Goal: Task Accomplishment & Management: Manage account settings

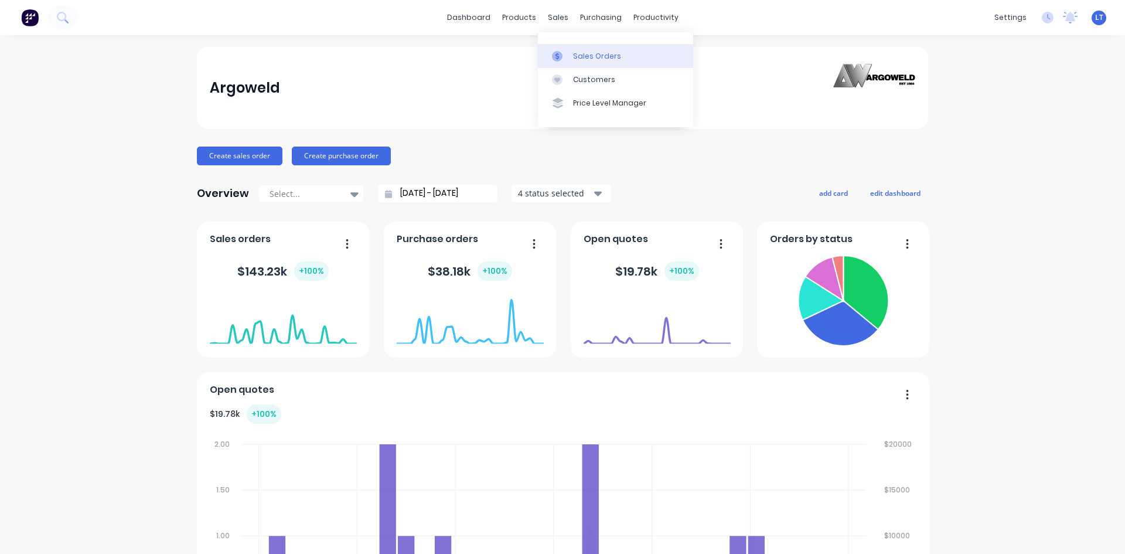
click at [587, 57] on div "Sales Orders" at bounding box center [597, 56] width 48 height 11
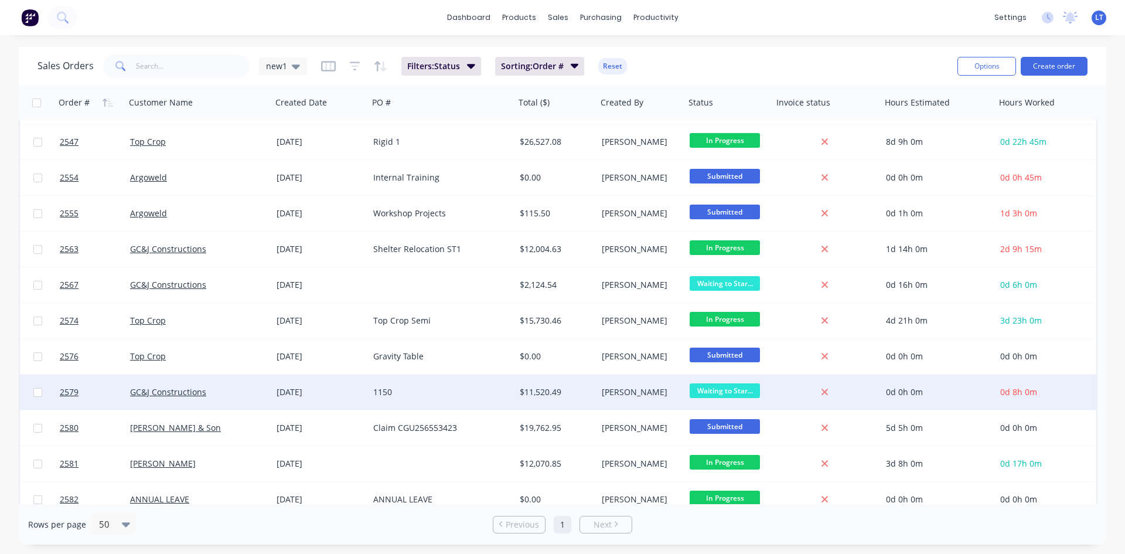
scroll to position [291, 0]
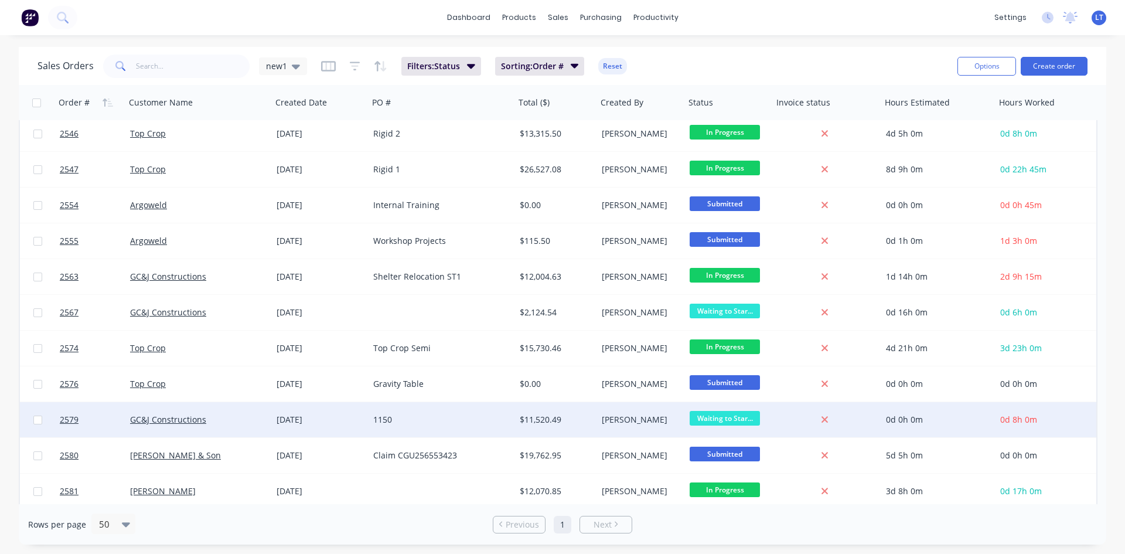
click at [241, 420] on div "GC&J Constructions" at bounding box center [195, 420] width 130 height 12
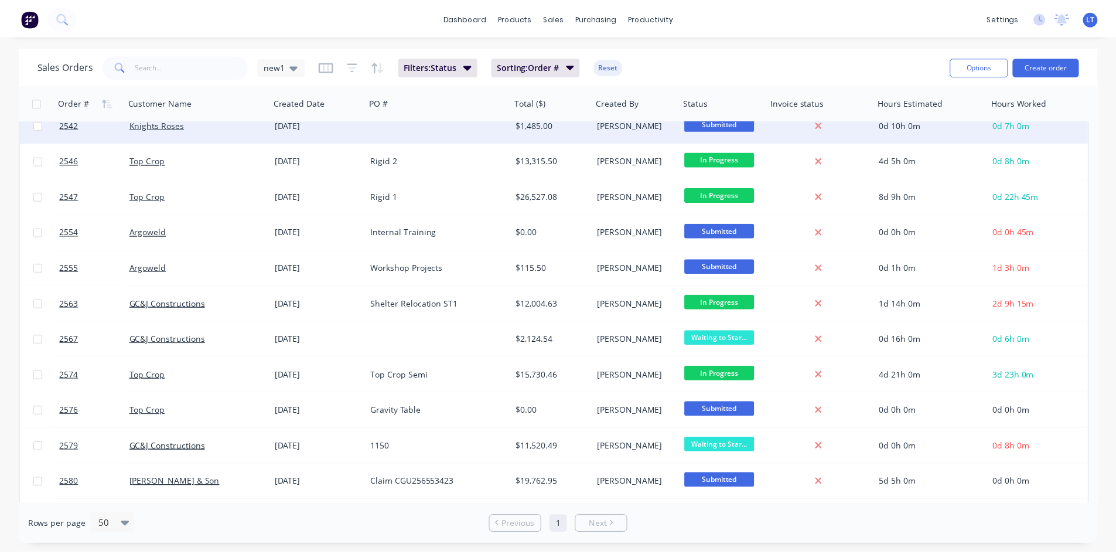
scroll to position [293, 0]
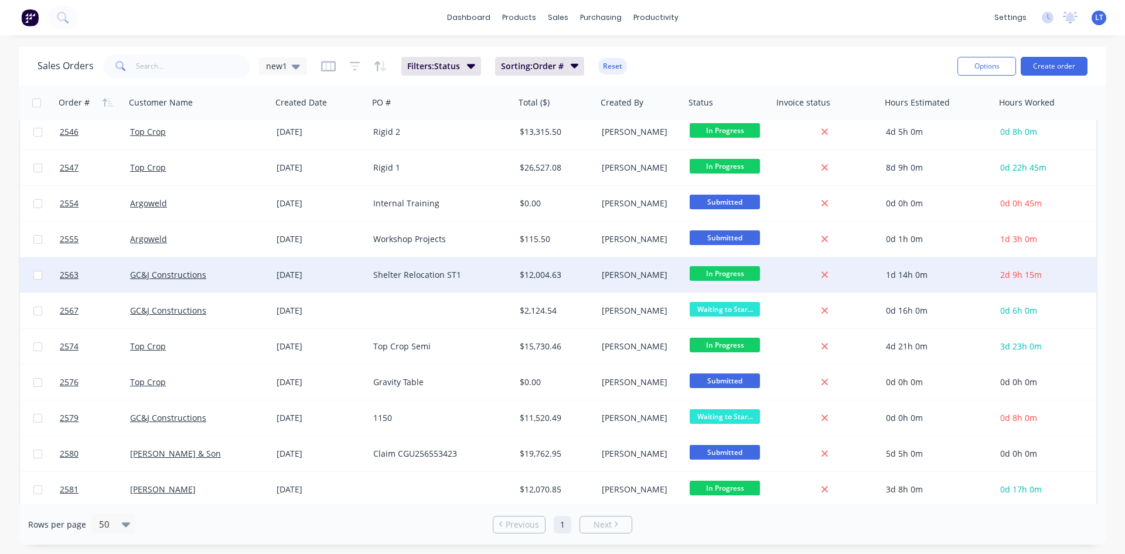
click at [237, 273] on div "GC&J Constructions" at bounding box center [195, 275] width 130 height 12
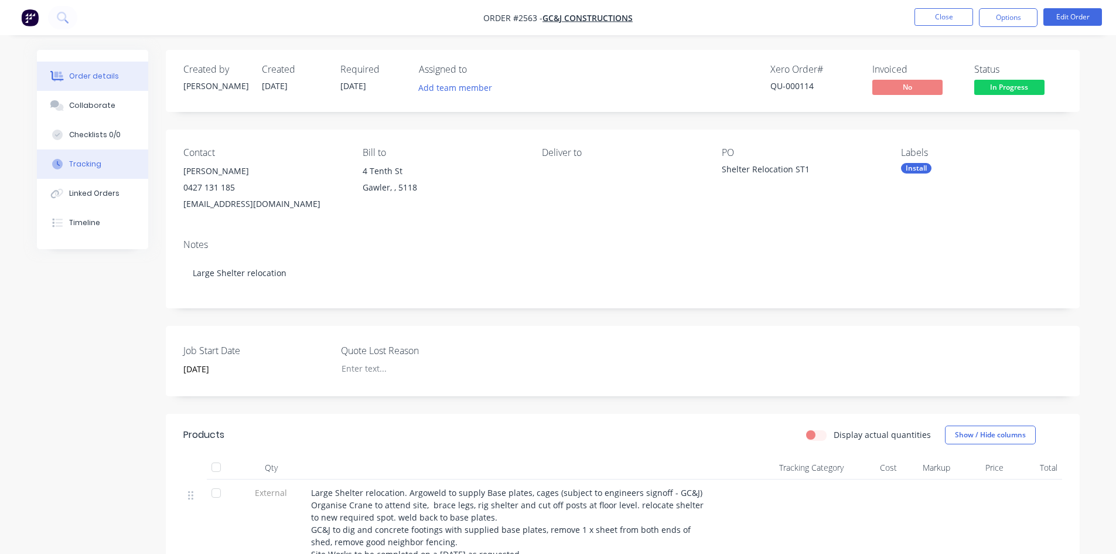
click at [94, 163] on div "Tracking" at bounding box center [85, 164] width 32 height 11
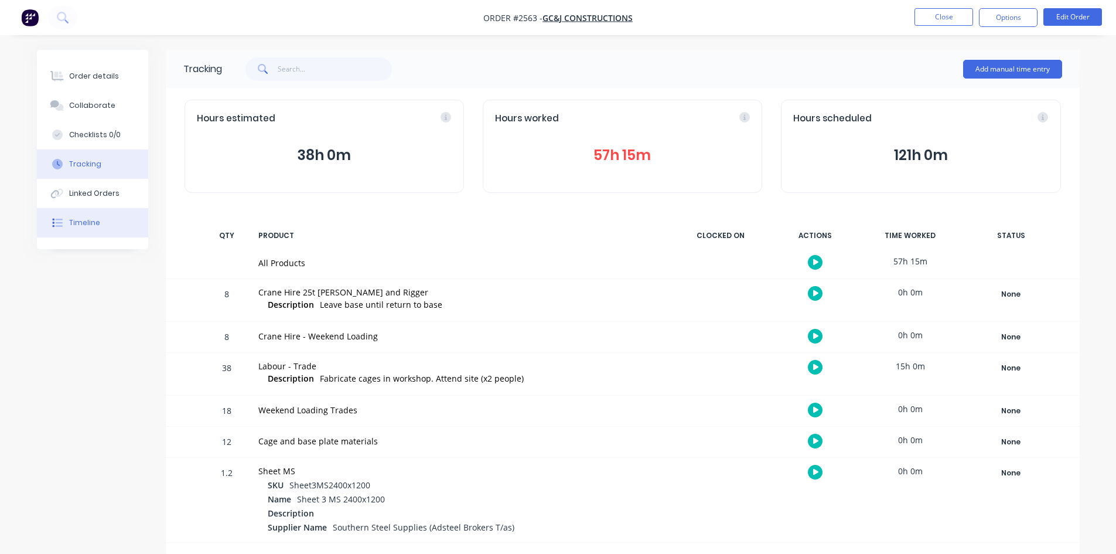
click at [77, 223] on div "Timeline" at bounding box center [84, 222] width 31 height 11
click at [940, 19] on button "Close" at bounding box center [944, 17] width 59 height 18
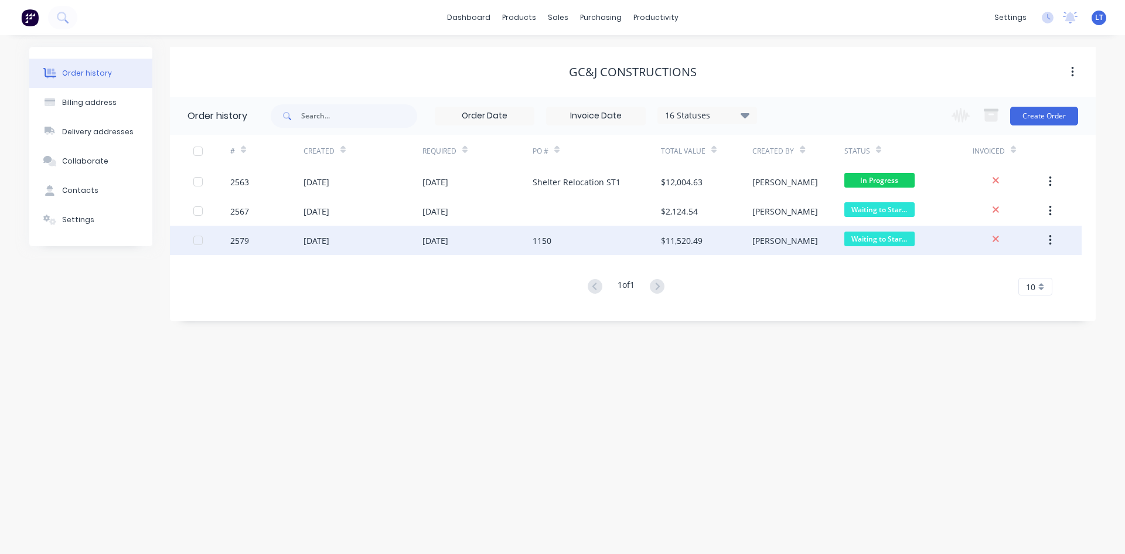
click at [416, 243] on div "[DATE]" at bounding box center [362, 240] width 119 height 29
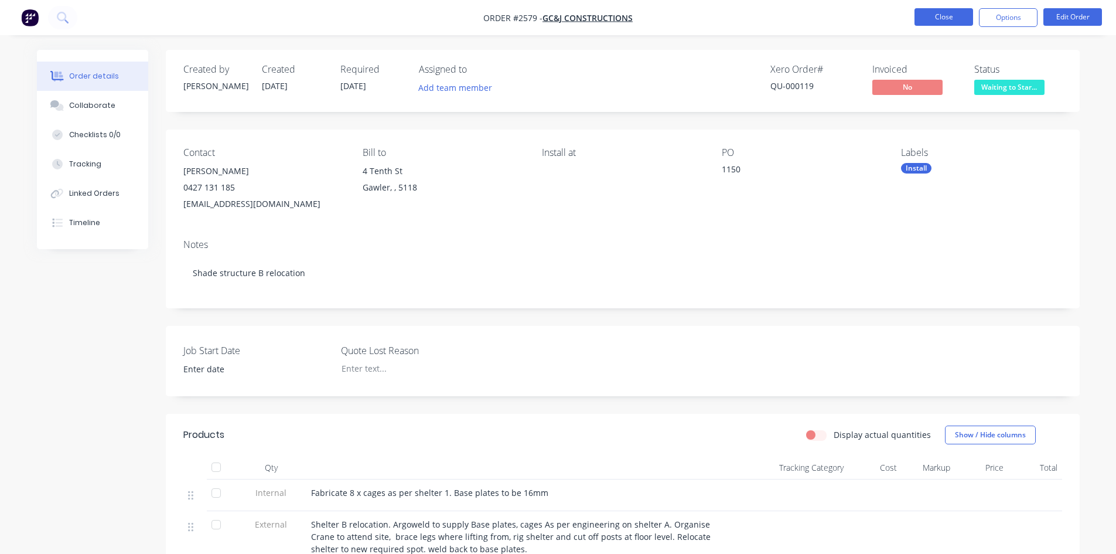
click at [939, 16] on button "Close" at bounding box center [944, 17] width 59 height 18
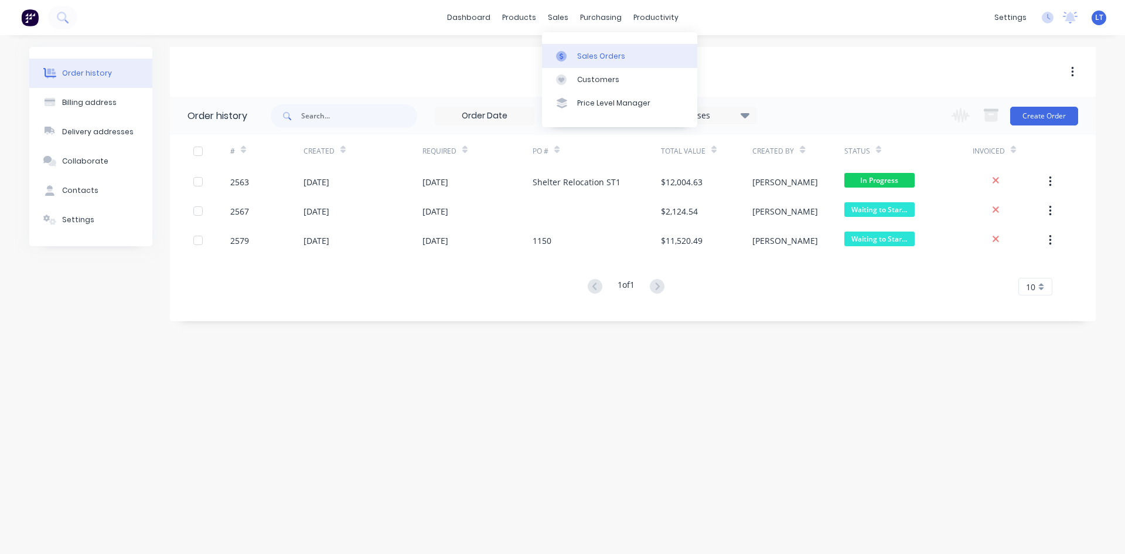
click at [621, 63] on link "Sales Orders" at bounding box center [619, 55] width 155 height 23
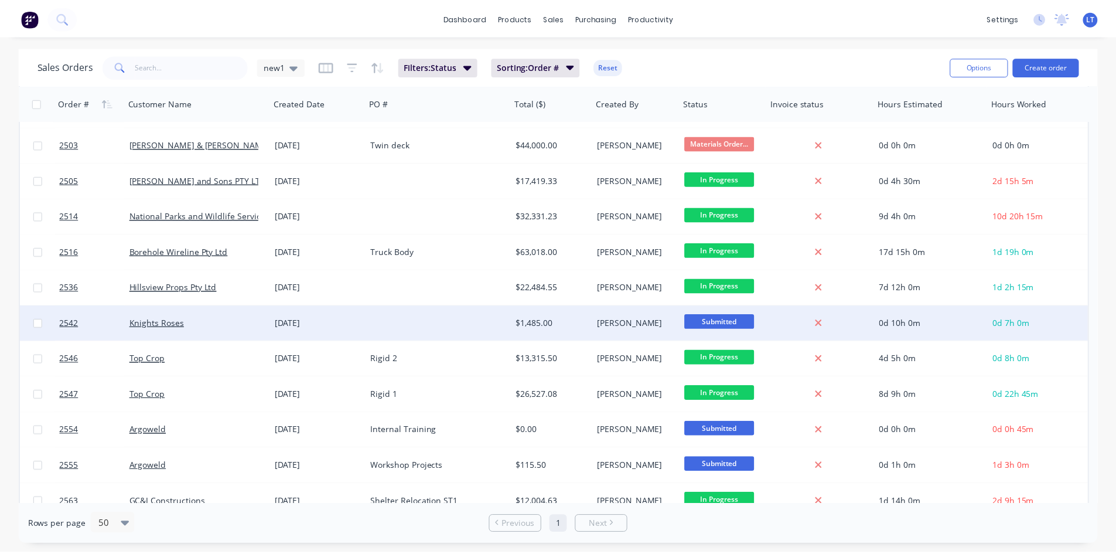
scroll to position [352, 0]
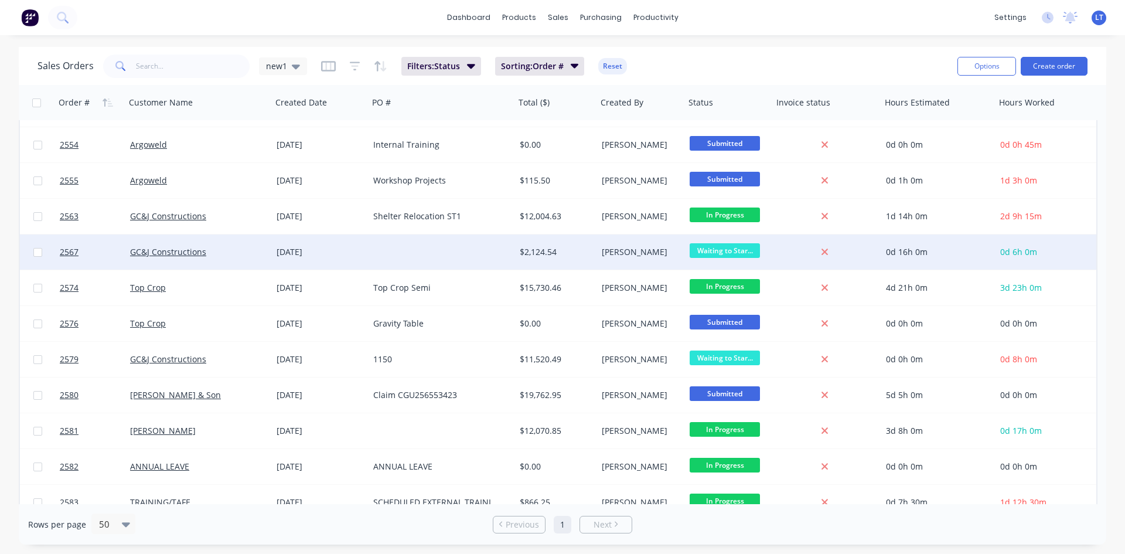
click at [368, 255] on div "[DATE]" at bounding box center [320, 251] width 97 height 35
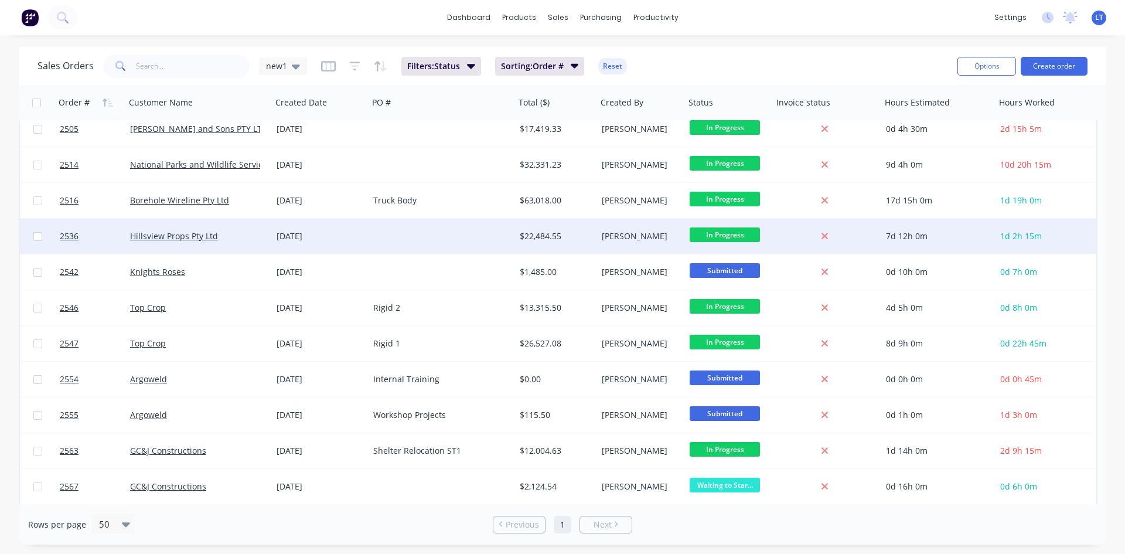
scroll to position [176, 0]
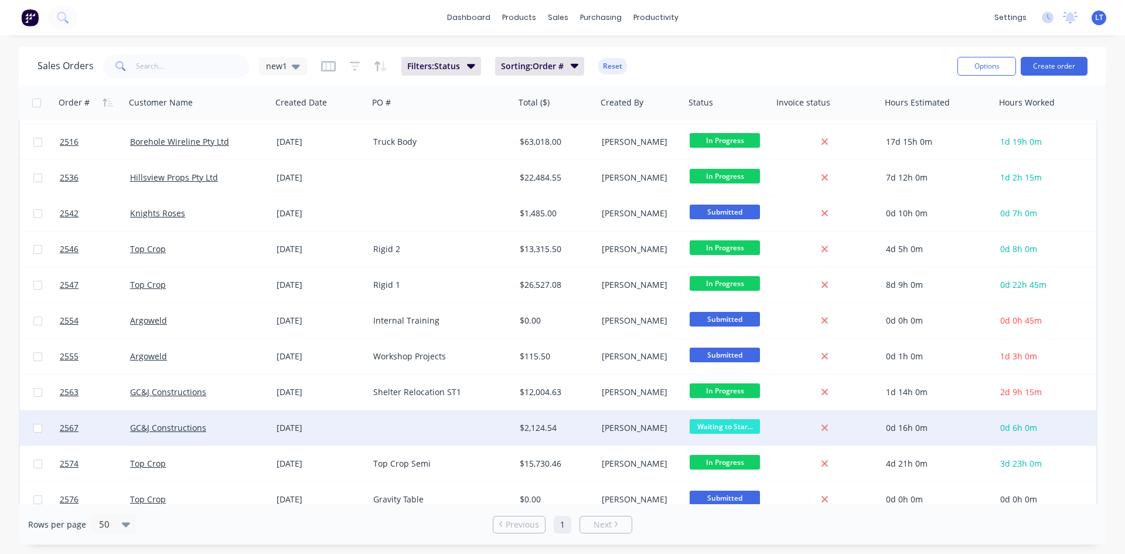
click at [982, 425] on div "0d 16h 0m" at bounding box center [936, 428] width 100 height 12
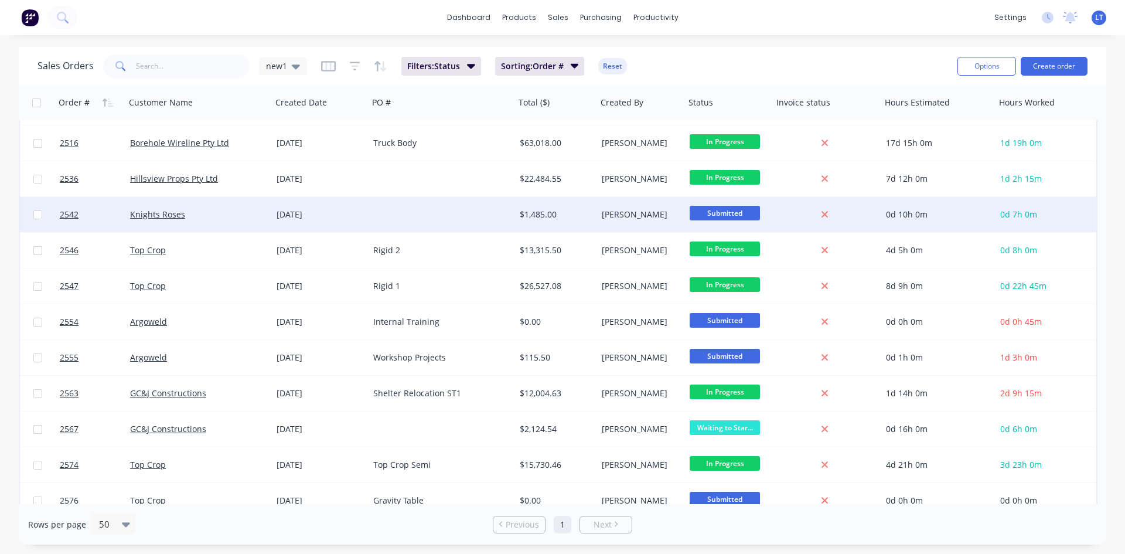
scroll to position [176, 0]
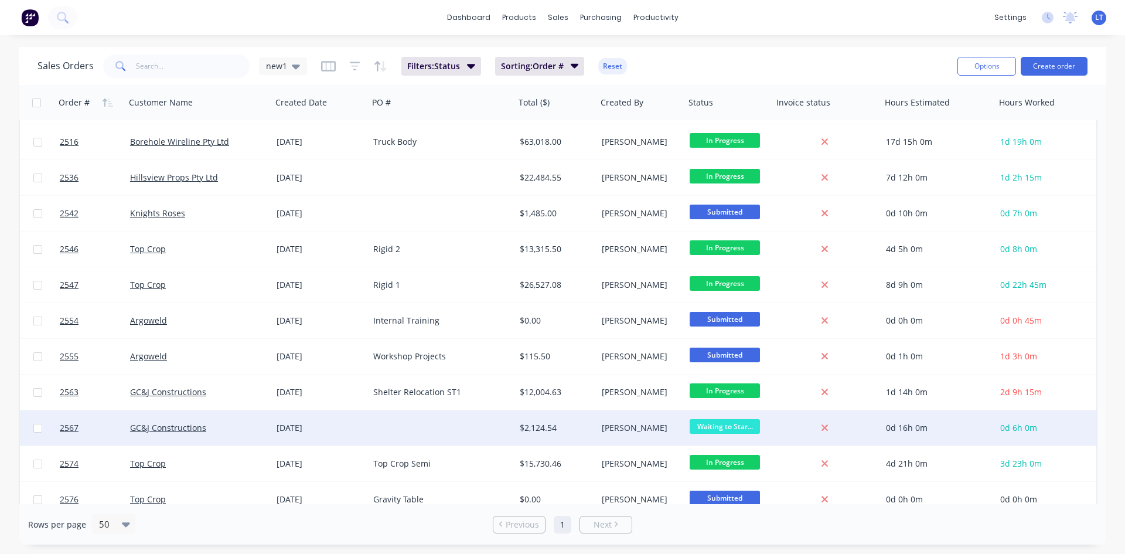
click at [940, 433] on div "0d 16h 0m" at bounding box center [936, 428] width 100 height 12
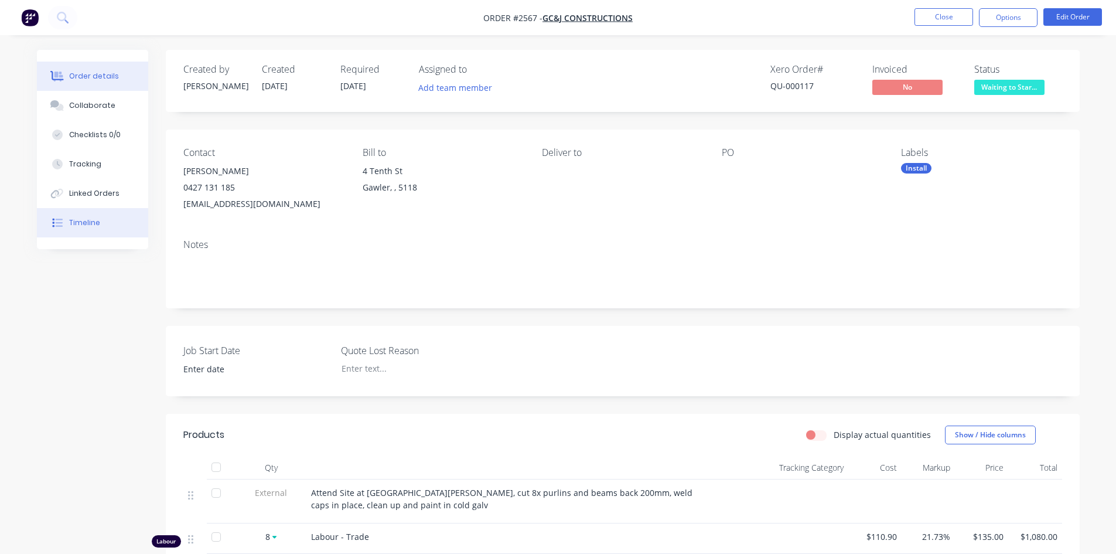
click at [91, 226] on div "Timeline" at bounding box center [84, 222] width 31 height 11
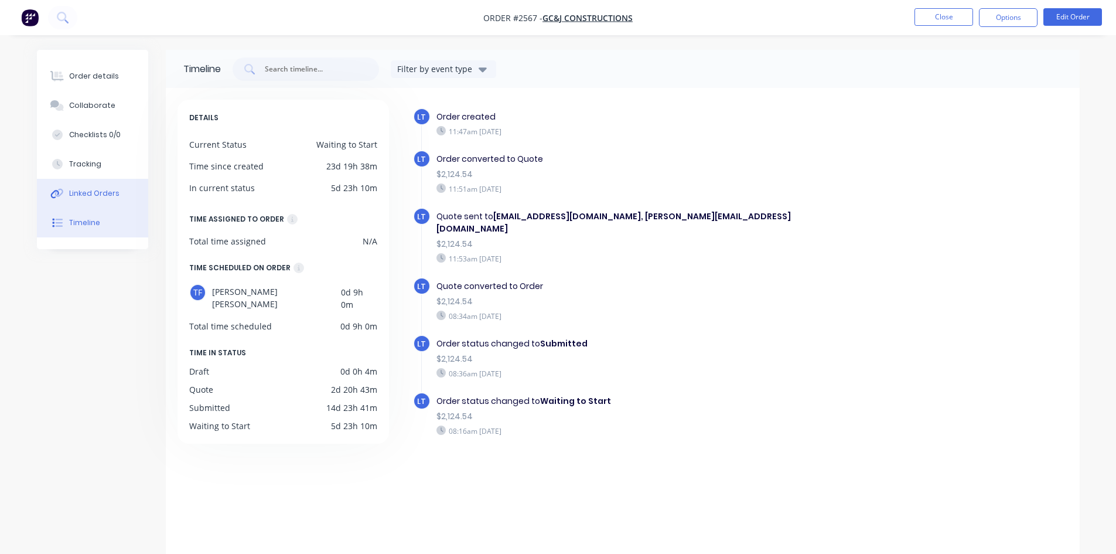
click at [87, 190] on div "Linked Orders" at bounding box center [94, 193] width 50 height 11
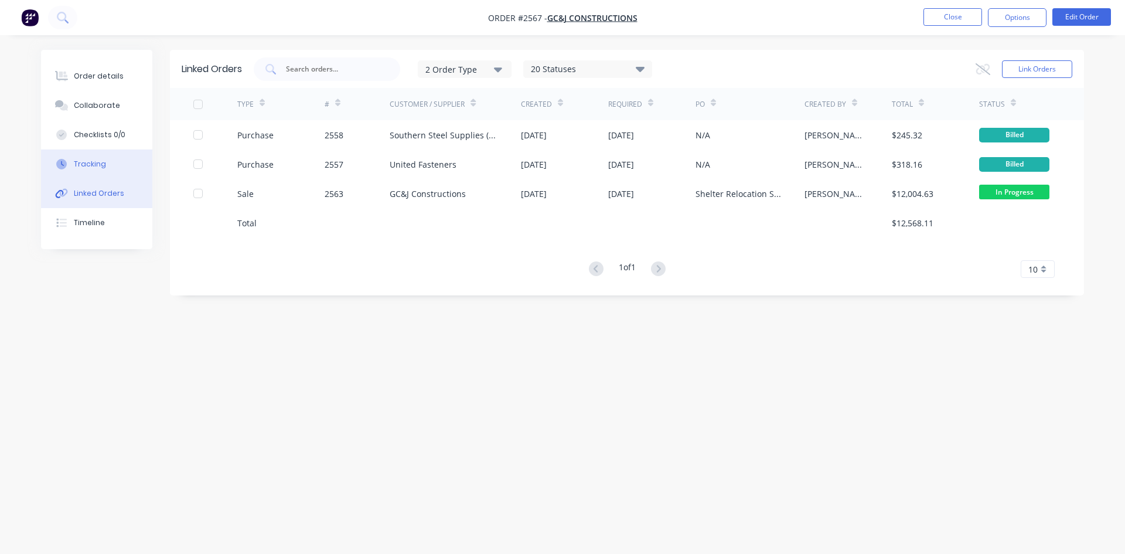
click at [91, 165] on div "Tracking" at bounding box center [90, 164] width 32 height 11
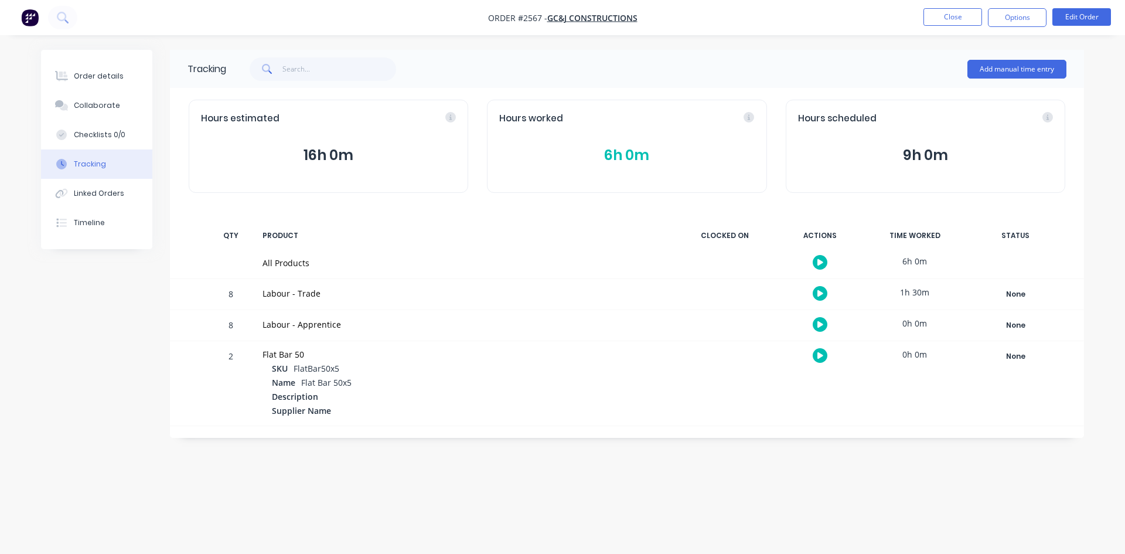
click at [615, 151] on button "6h 0m" at bounding box center [626, 155] width 255 height 22
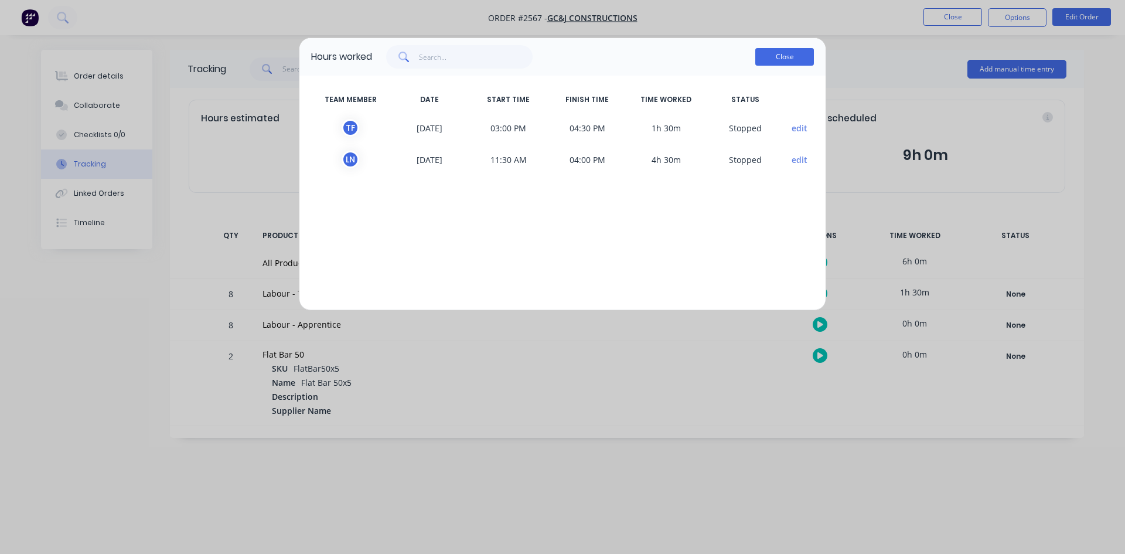
click at [782, 54] on button "Close" at bounding box center [784, 57] width 59 height 18
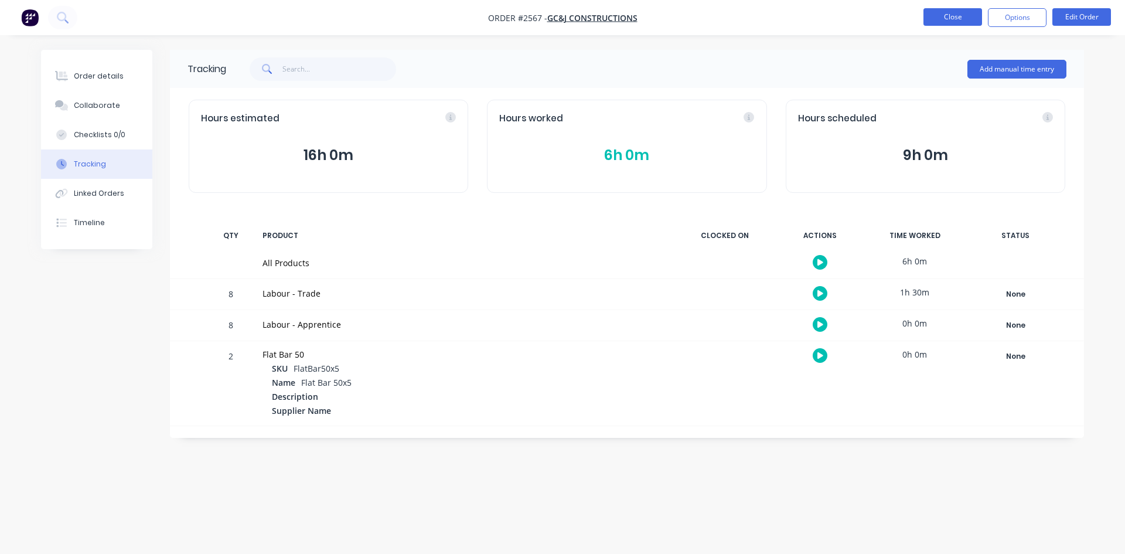
click at [964, 19] on button "Close" at bounding box center [952, 17] width 59 height 18
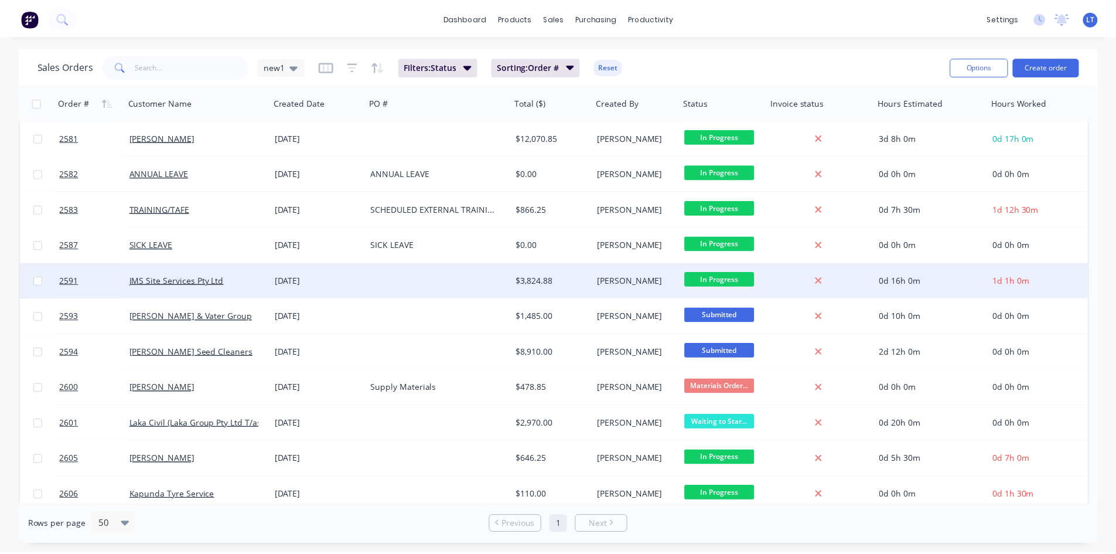
scroll to position [643, 0]
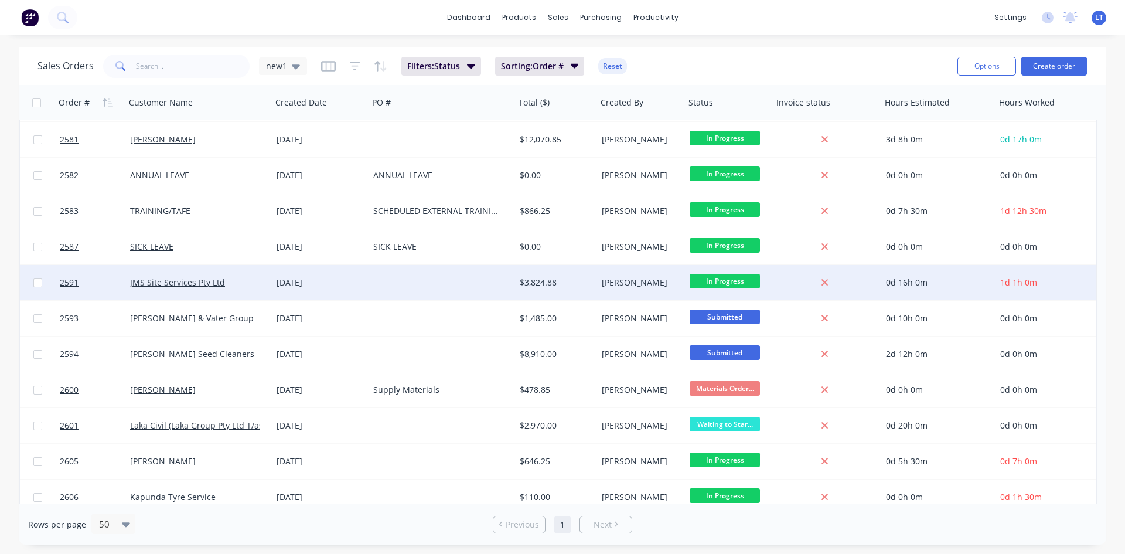
click at [455, 279] on div at bounding box center [442, 282] width 146 height 35
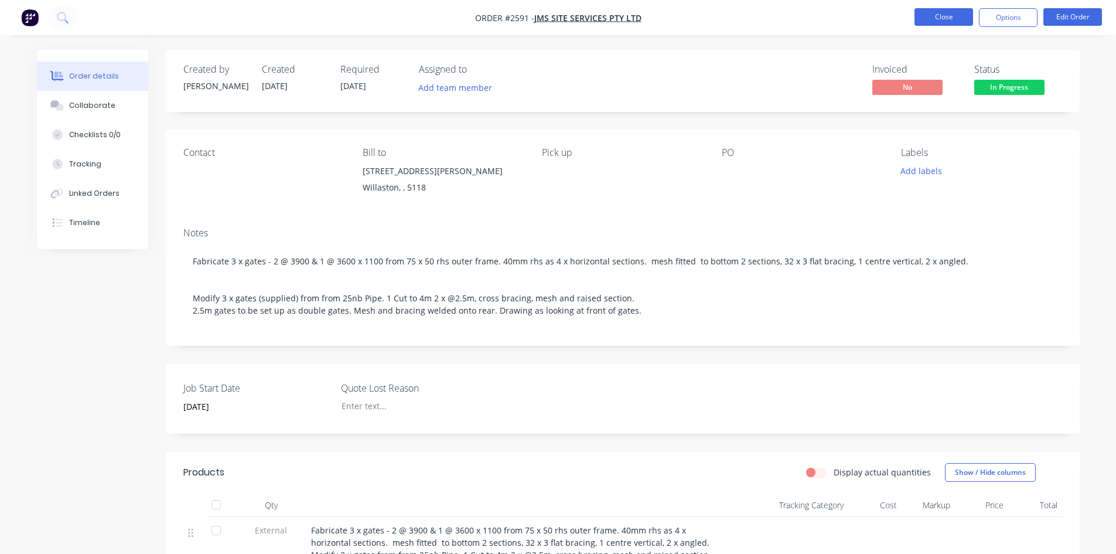
click at [940, 17] on button "Close" at bounding box center [944, 17] width 59 height 18
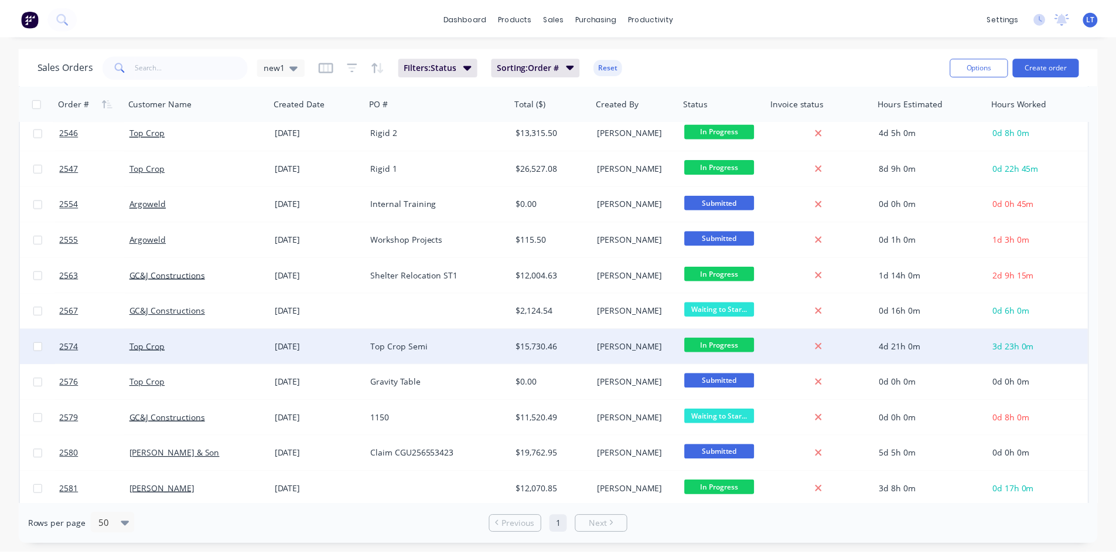
scroll to position [352, 0]
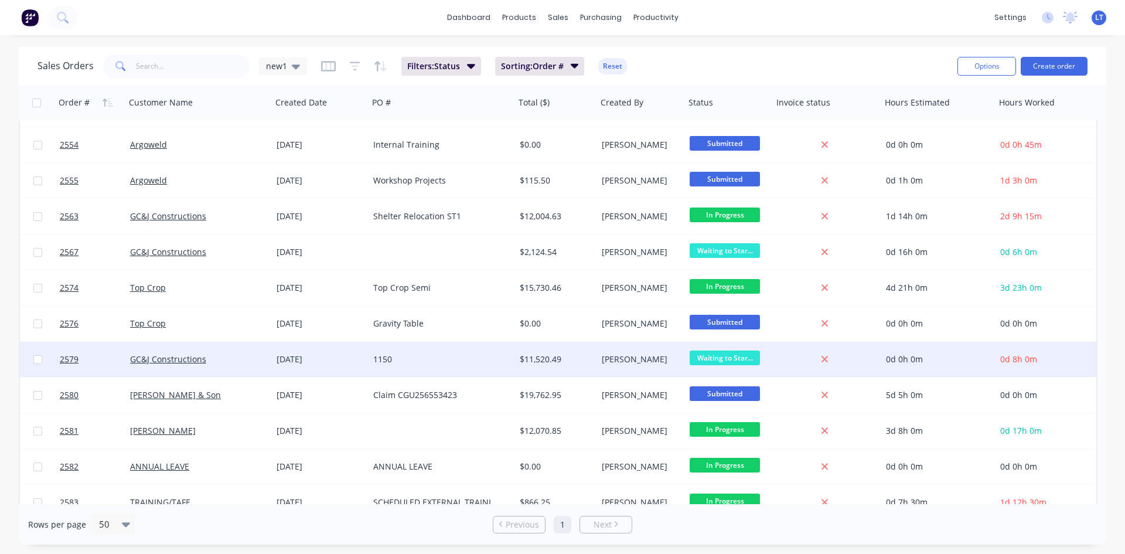
click at [249, 357] on div "GC&J Constructions" at bounding box center [195, 359] width 130 height 12
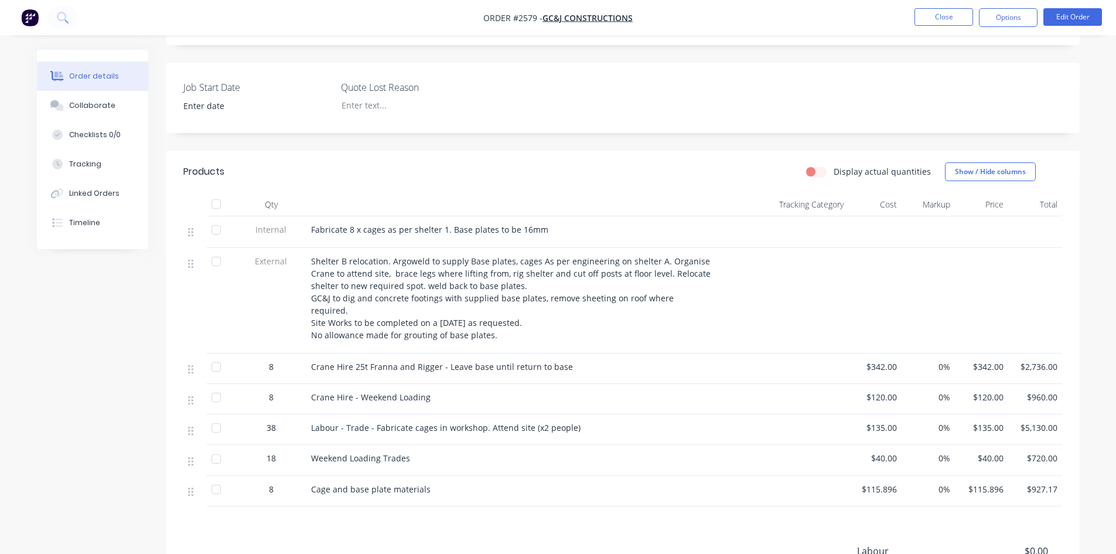
scroll to position [293, 0]
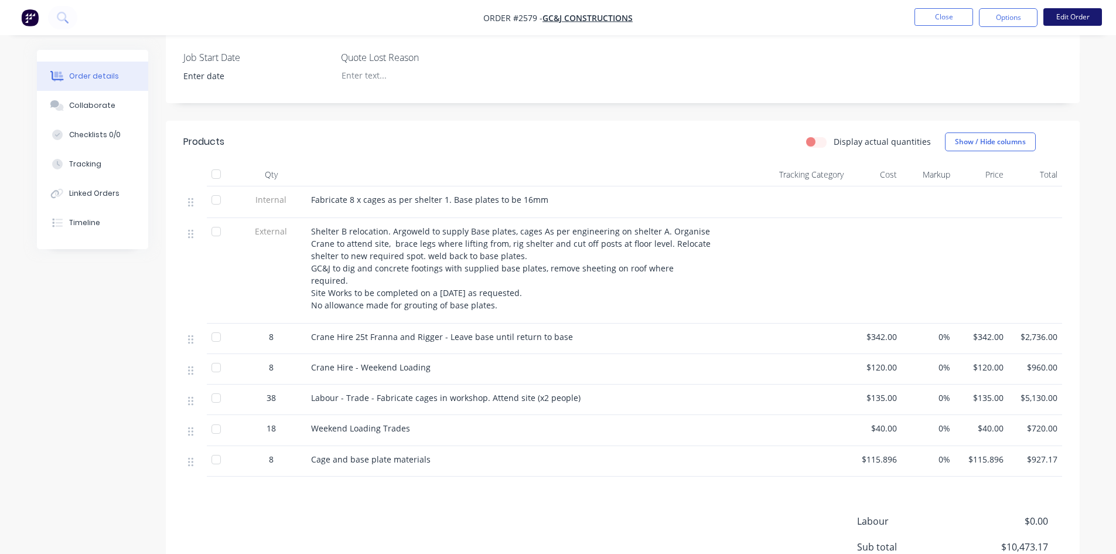
click at [1054, 16] on button "Edit Order" at bounding box center [1072, 17] width 59 height 18
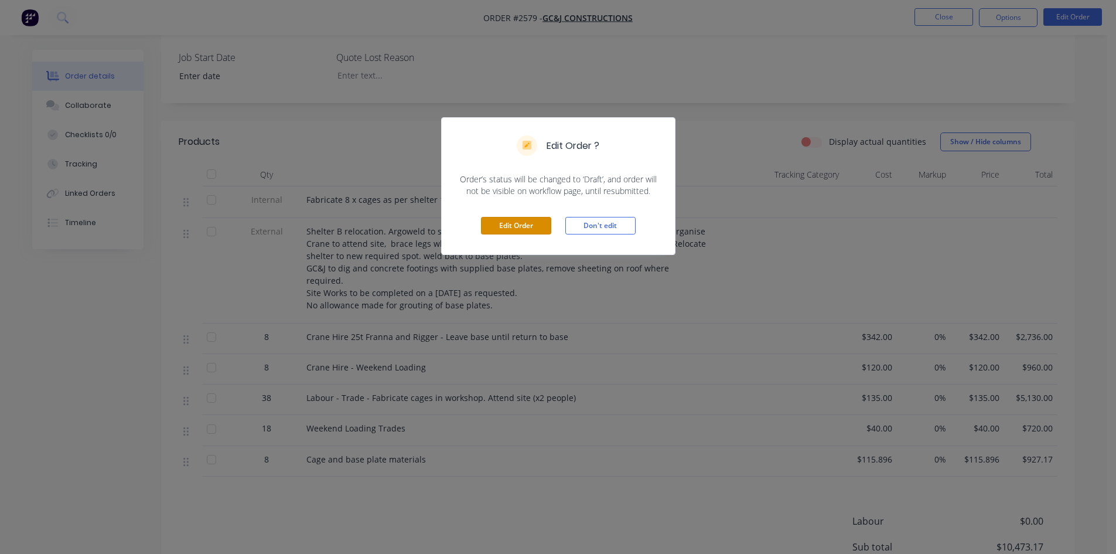
drag, startPoint x: 534, startPoint y: 225, endPoint x: 596, endPoint y: 294, distance: 92.9
click at [533, 225] on button "Edit Order" at bounding box center [516, 226] width 70 height 18
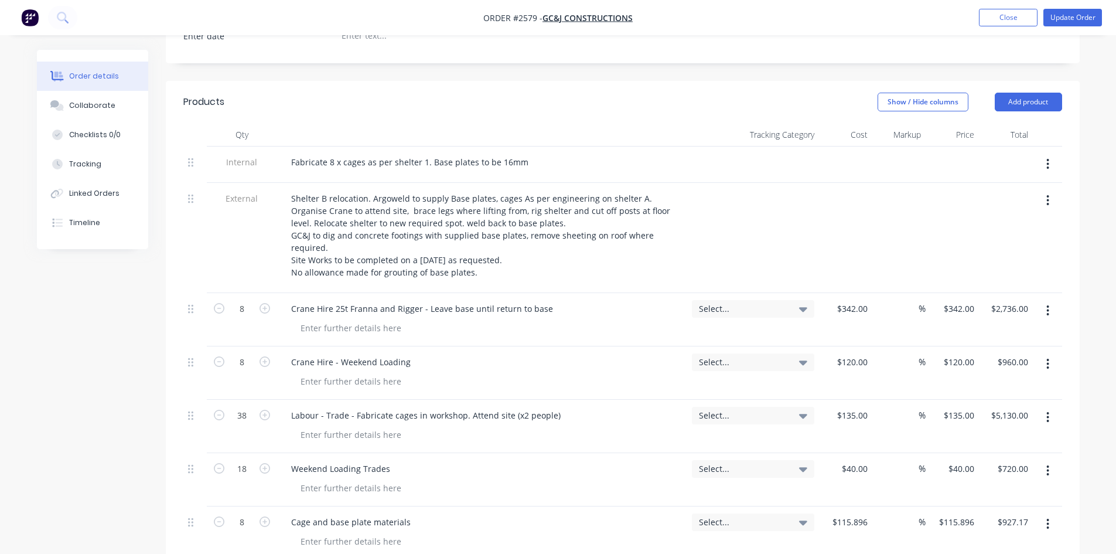
scroll to position [527, 0]
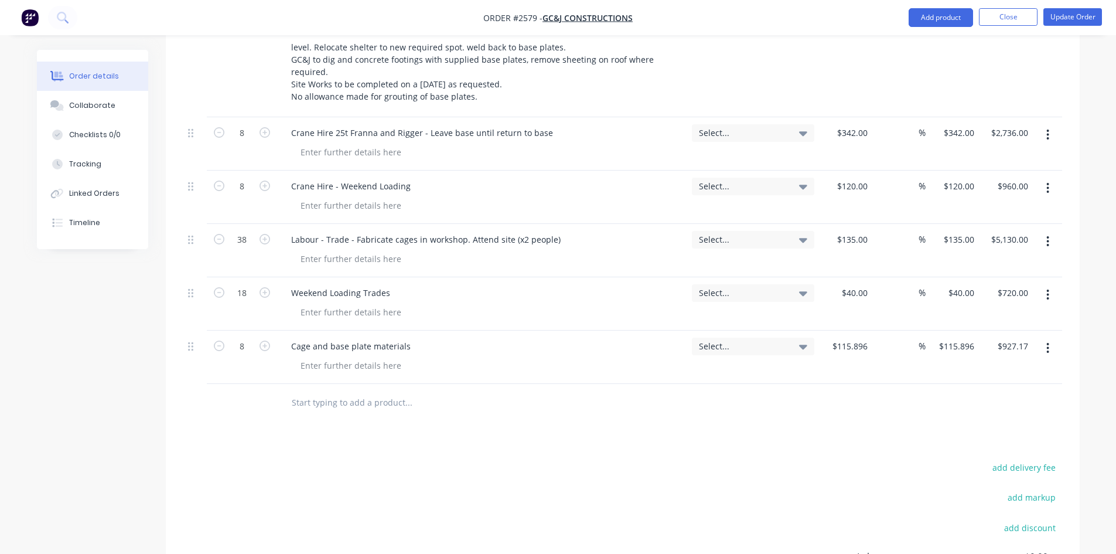
click at [1048, 235] on icon "button" at bounding box center [1047, 241] width 3 height 13
drag, startPoint x: 560, startPoint y: 228, endPoint x: 351, endPoint y: 228, distance: 208.6
click at [351, 231] on div "Labour - Trade - Fabricate cages in workshop. Attend site (x2 people)" at bounding box center [426, 239] width 288 height 17
copy div "Fabricate cages in workshop. Attend site (x2 people)"
click at [1045, 231] on button "button" at bounding box center [1048, 241] width 28 height 21
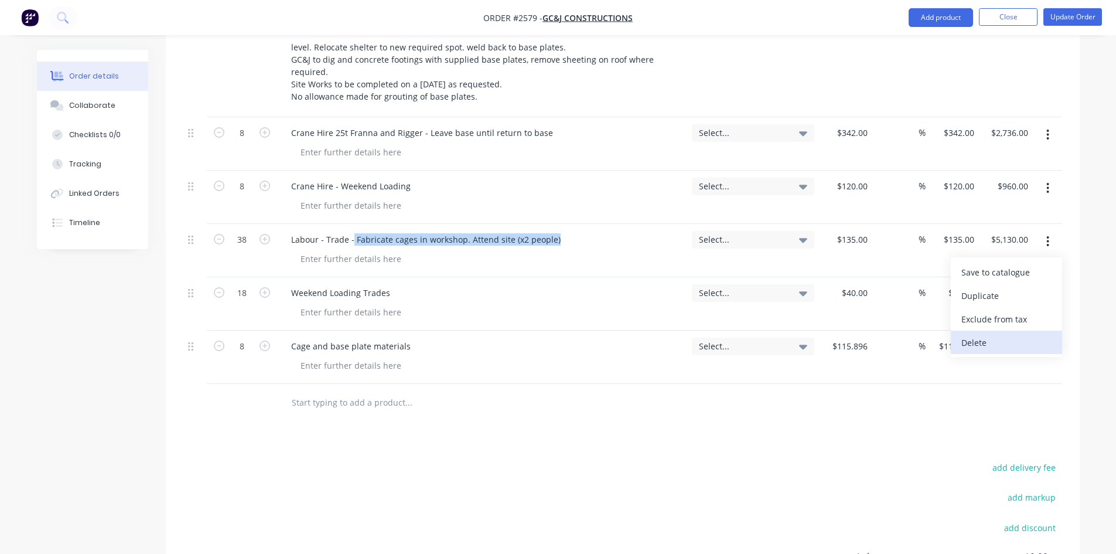
click at [1004, 334] on div "Delete" at bounding box center [1006, 342] width 90 height 17
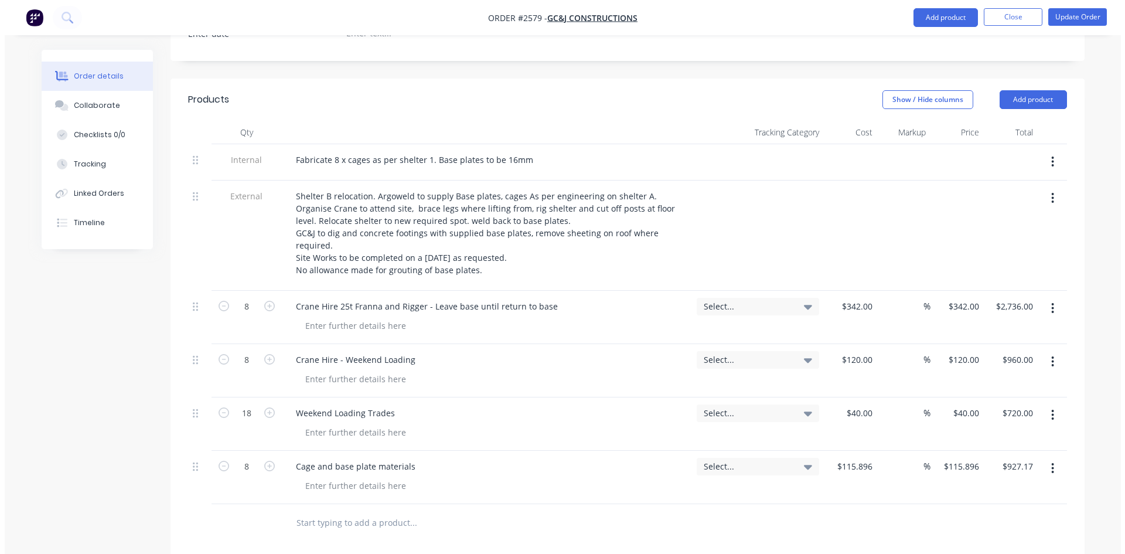
scroll to position [352, 0]
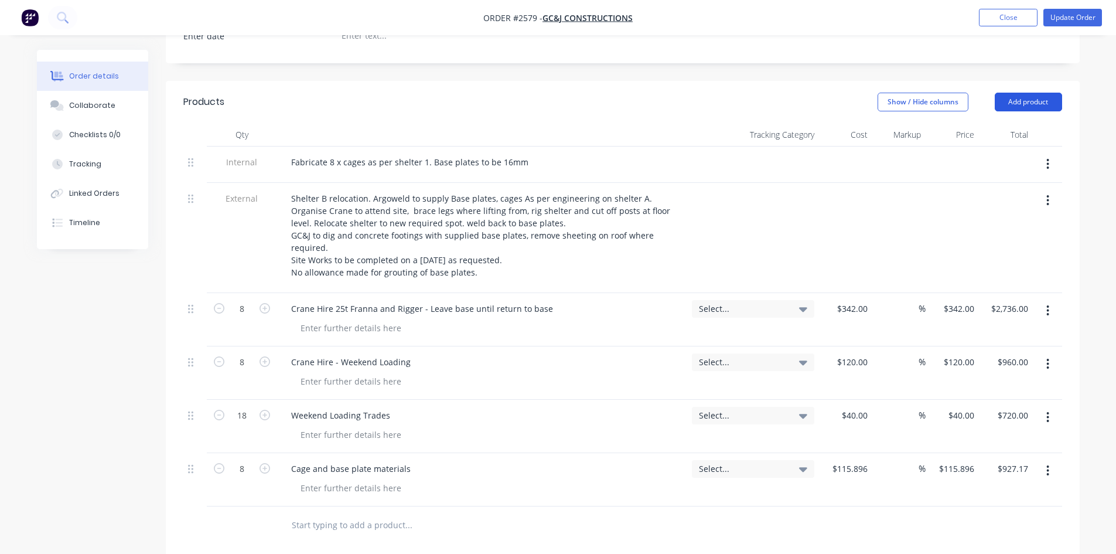
click at [1013, 93] on button "Add product" at bounding box center [1028, 102] width 67 height 19
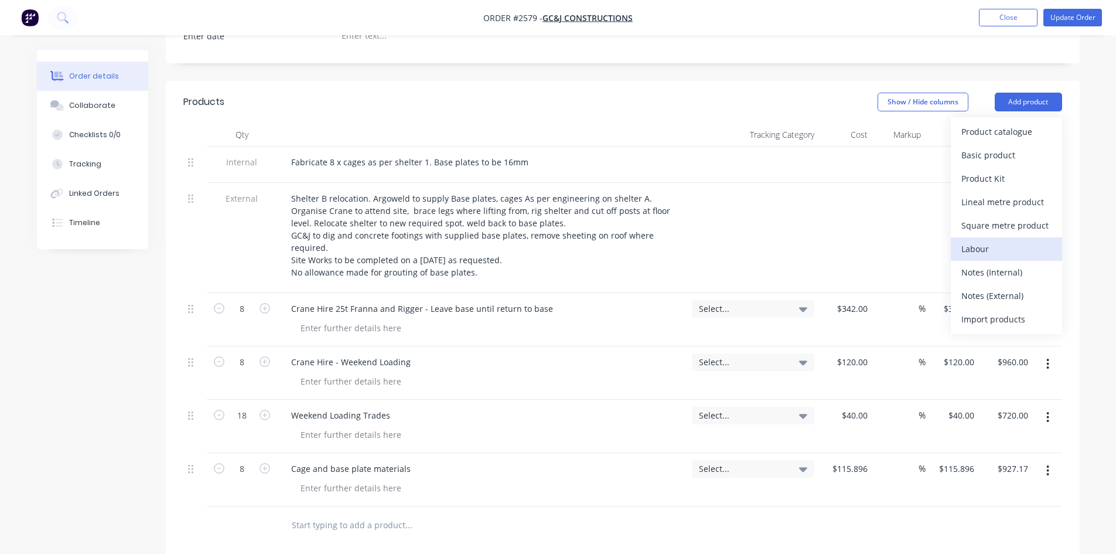
click at [976, 240] on div "Labour" at bounding box center [1006, 248] width 90 height 17
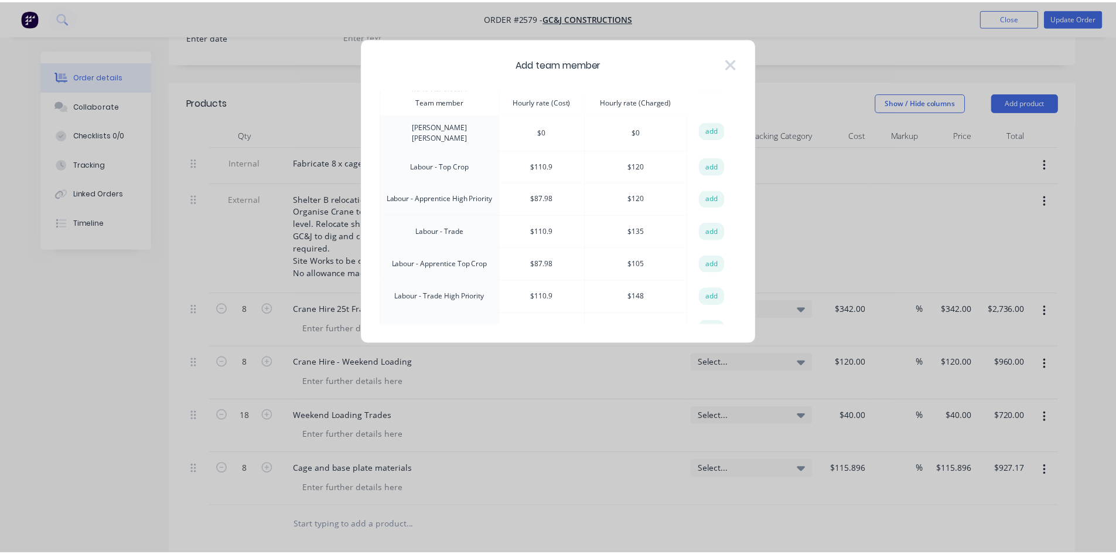
scroll to position [156, 0]
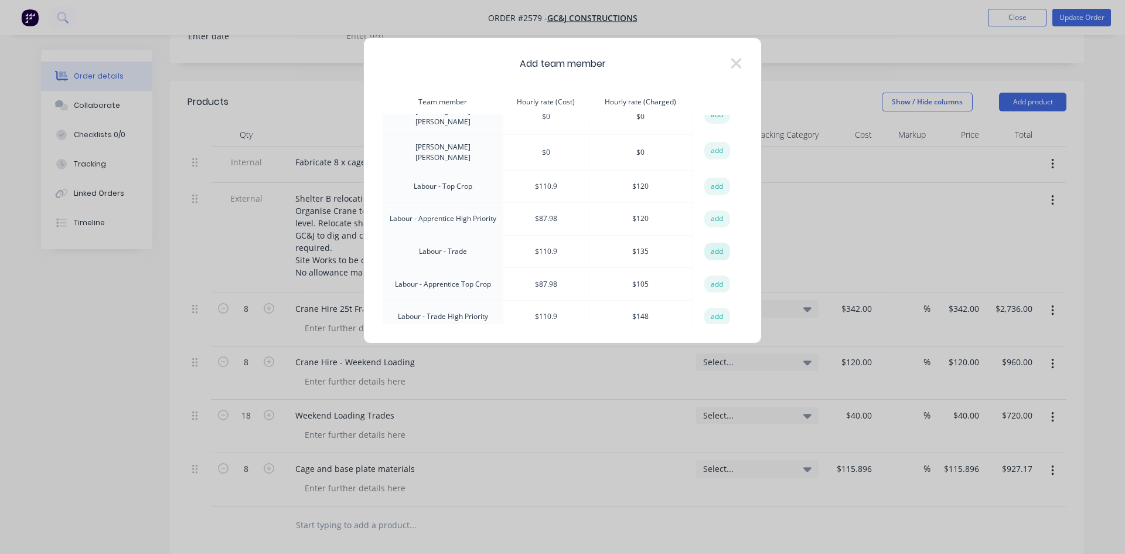
click at [710, 243] on button "add" at bounding box center [717, 252] width 26 height 18
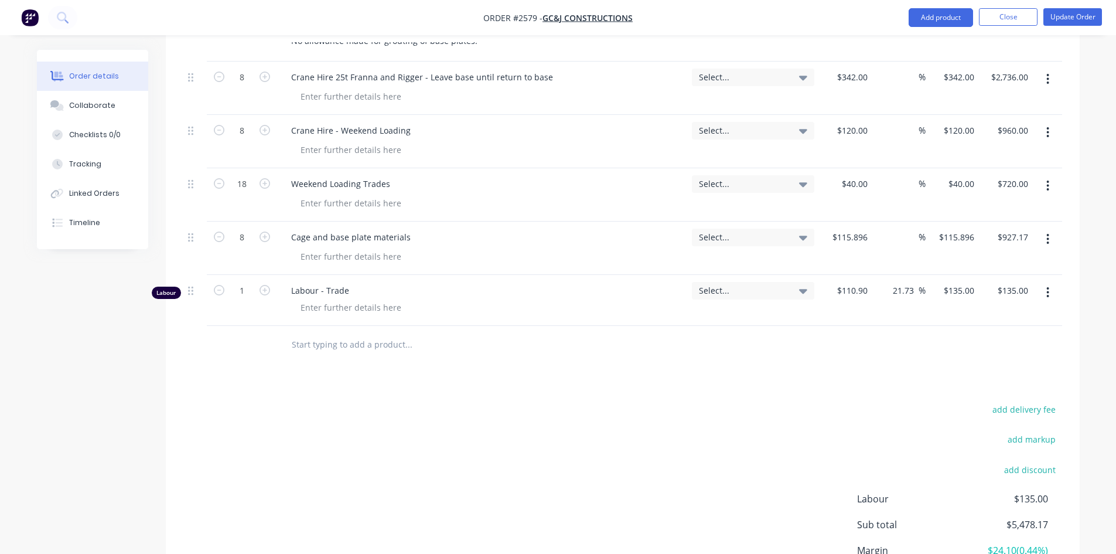
scroll to position [586, 0]
drag, startPoint x: 248, startPoint y: 269, endPoint x: 308, endPoint y: 279, distance: 60.6
click at [248, 83] on input "1" at bounding box center [242, 75] width 30 height 18
type input "38"
type input "$5,130.00"
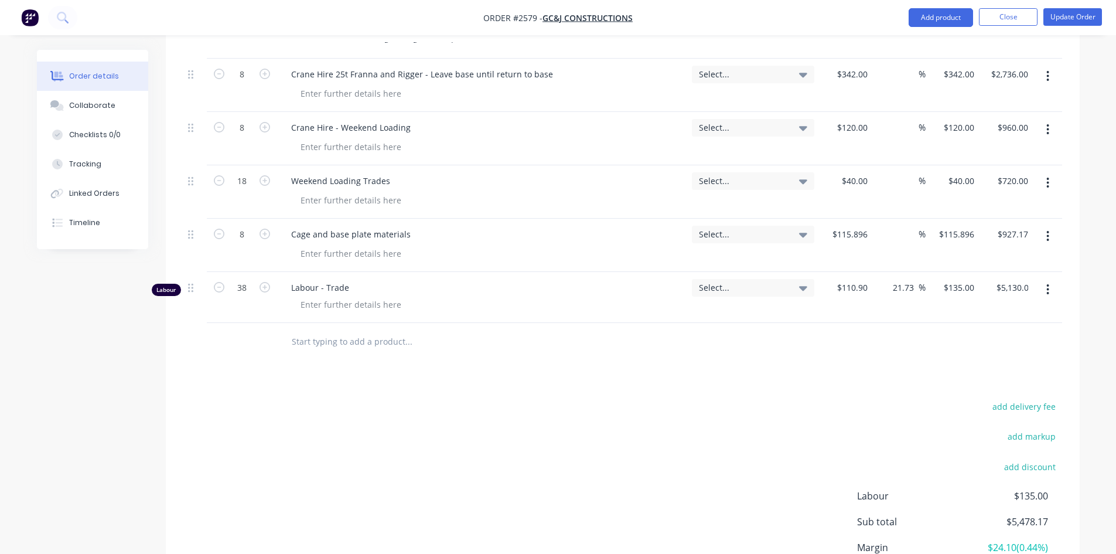
click at [424, 344] on div at bounding box center [488, 342] width 422 height 38
click at [350, 277] on div "Labour - Trade" at bounding box center [482, 297] width 410 height 51
click at [349, 296] on div at bounding box center [351, 304] width 120 height 17
paste div
click at [500, 407] on div "add delivery fee add markup add discount Labour $5,130.00 Sub total $10,473.17 …" at bounding box center [622, 511] width 879 height 226
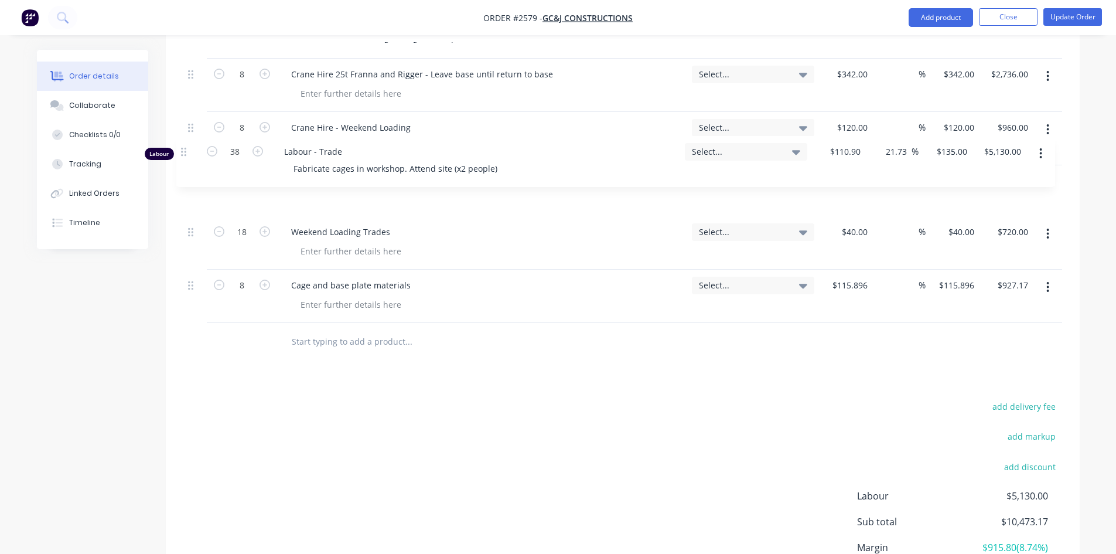
drag, startPoint x: 190, startPoint y: 274, endPoint x: 183, endPoint y: 151, distance: 123.2
click at [183, 151] on div "Internal Fabricate 8 x cages as per shelter 1. Base plates to be 16mm External …" at bounding box center [622, 117] width 879 height 411
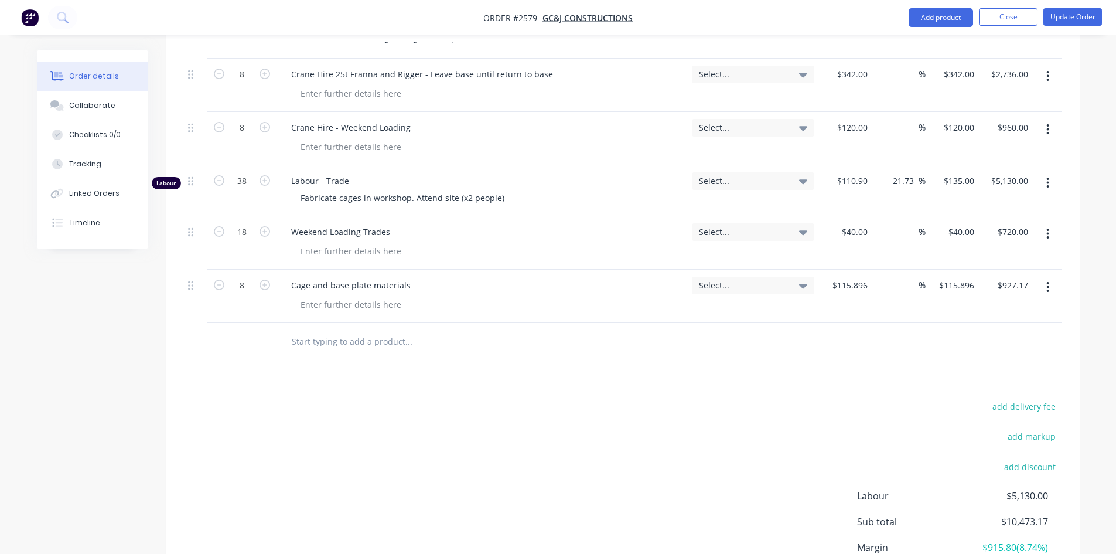
click at [587, 367] on div "Products Show / Hide columns Add product Qty Tracking Category Cost Markup Pric…" at bounding box center [623, 245] width 914 height 796
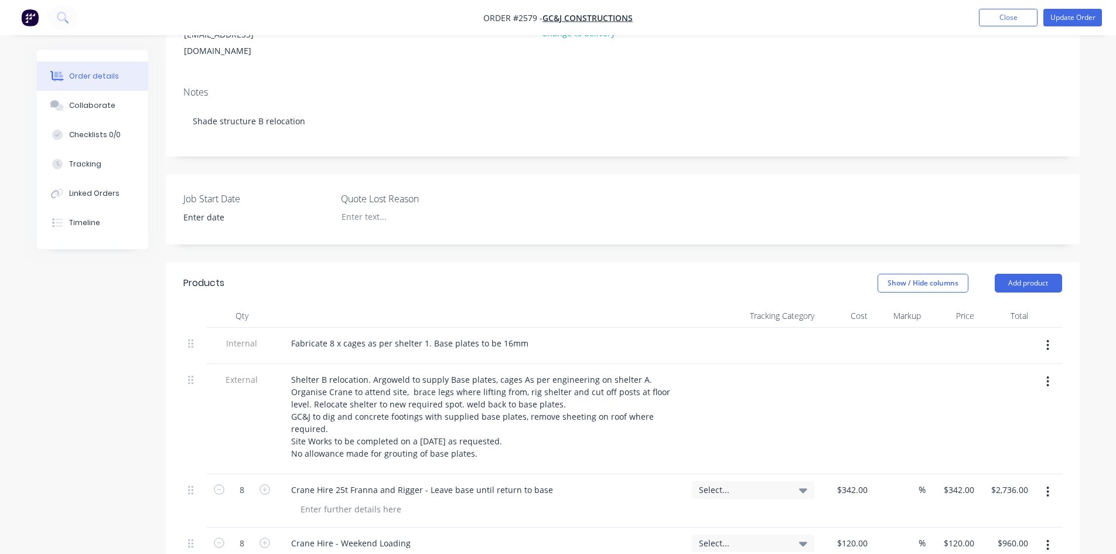
scroll to position [148, 0]
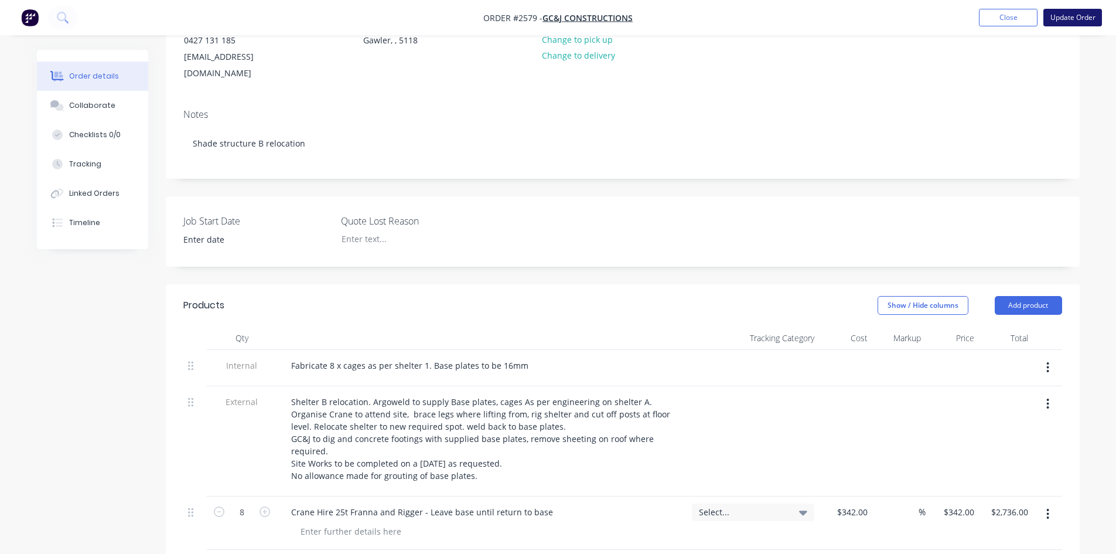
click at [1066, 12] on button "Update Order" at bounding box center [1072, 18] width 59 height 18
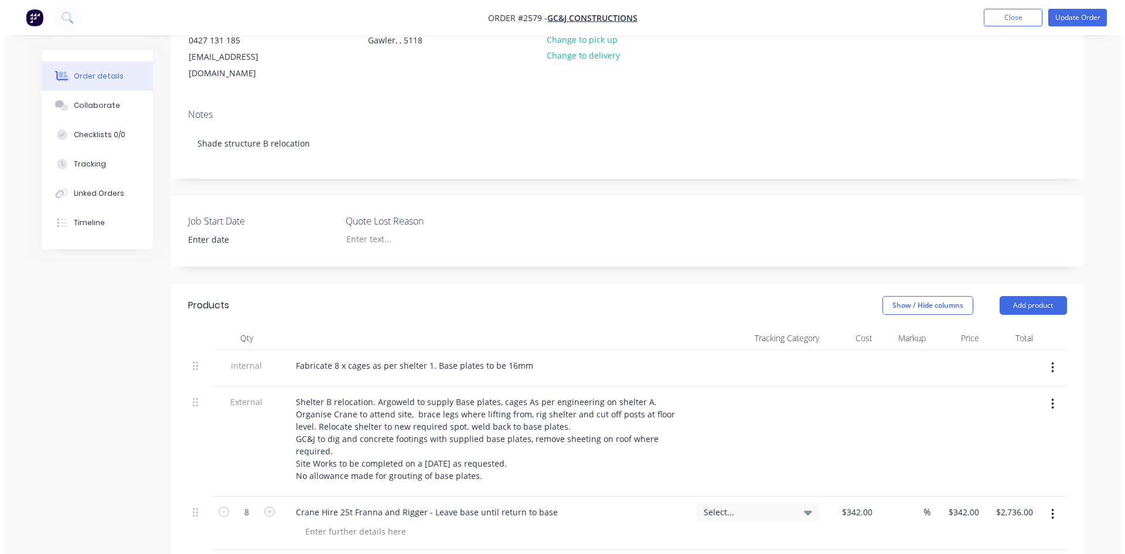
scroll to position [0, 0]
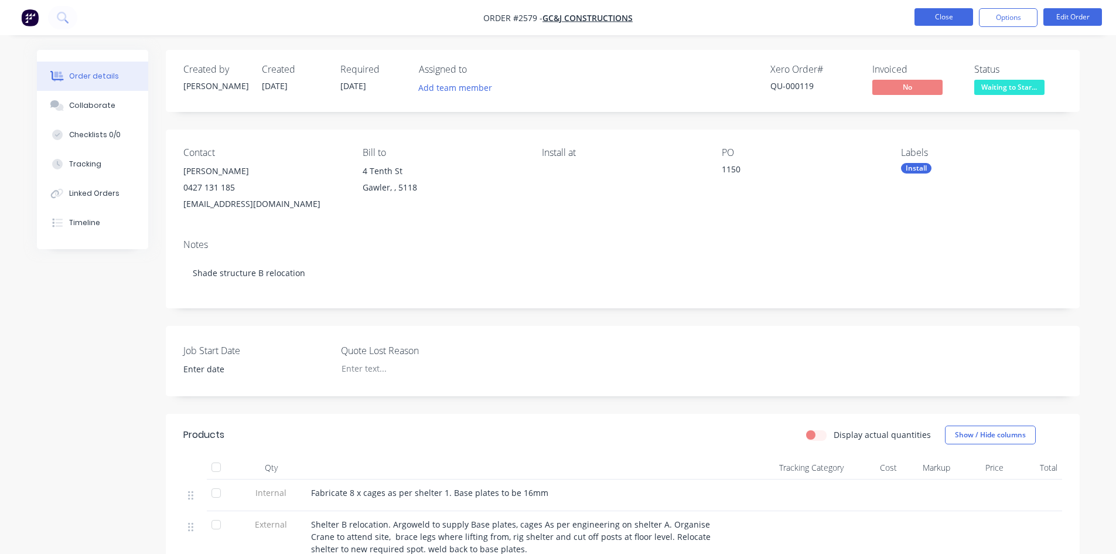
click at [941, 18] on button "Close" at bounding box center [944, 17] width 59 height 18
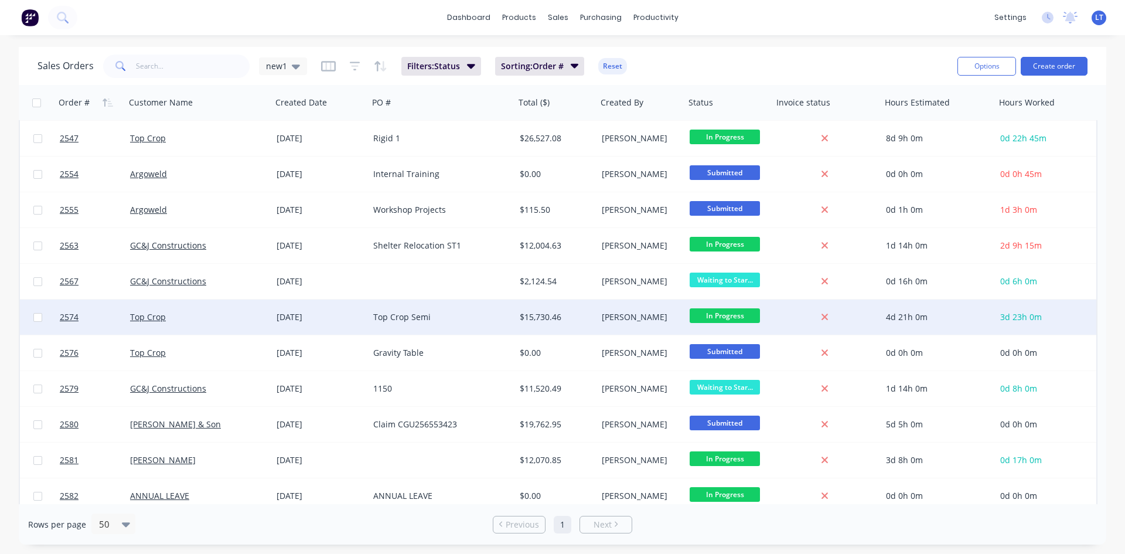
scroll to position [350, 0]
